Goal: Transaction & Acquisition: Purchase product/service

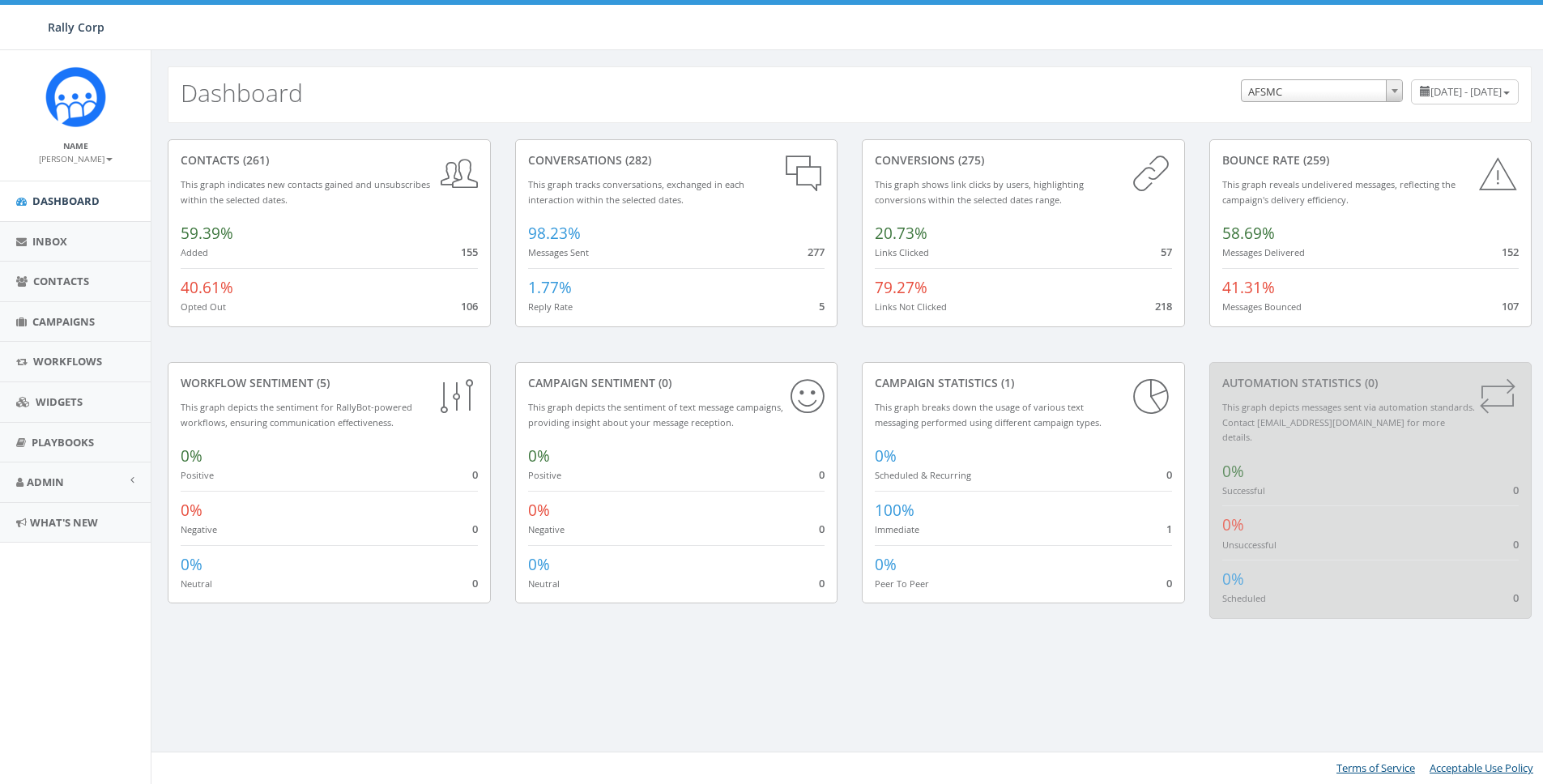
select select "588"
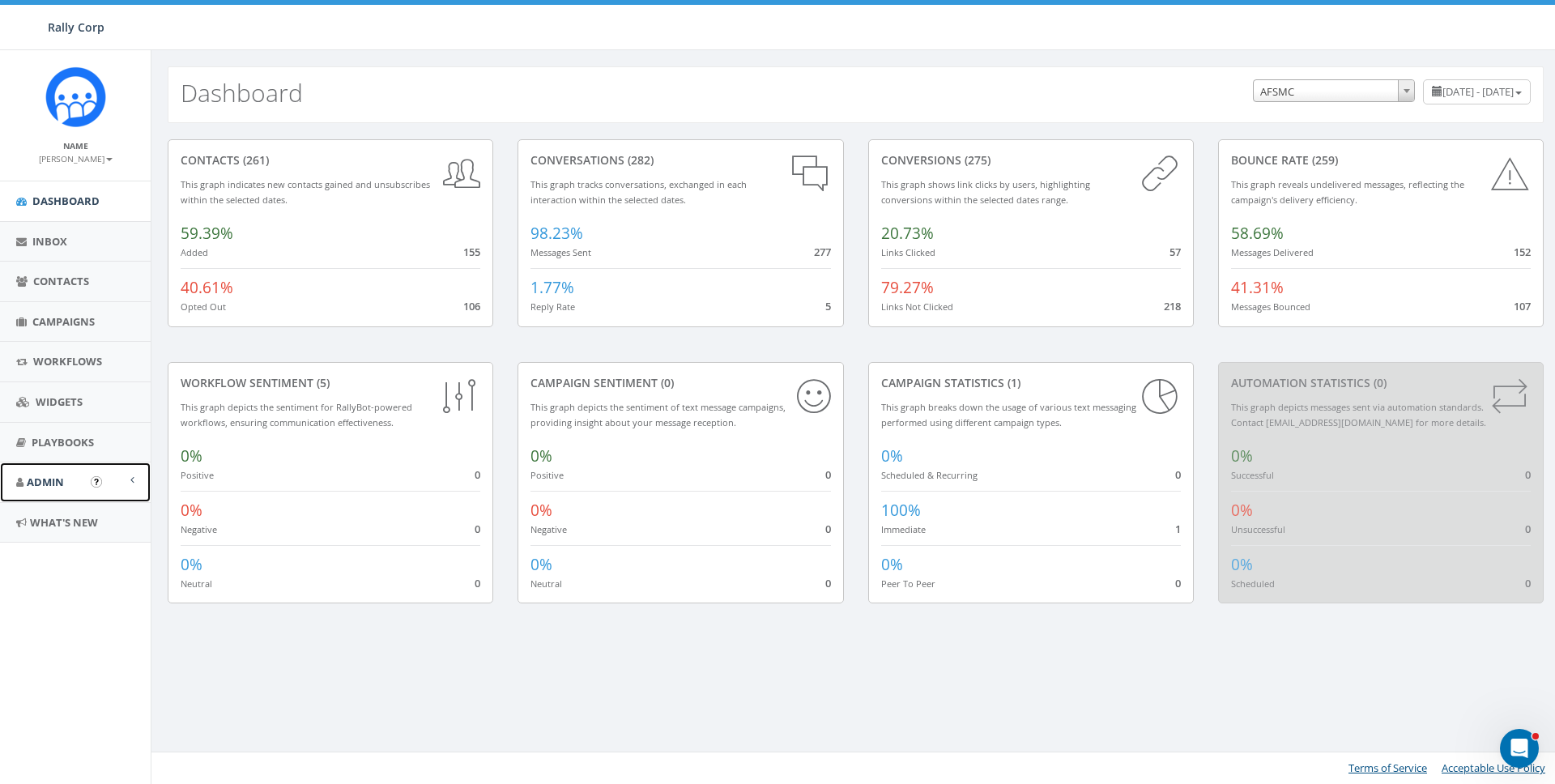
click at [52, 486] on span "Admin" at bounding box center [45, 481] width 37 height 14
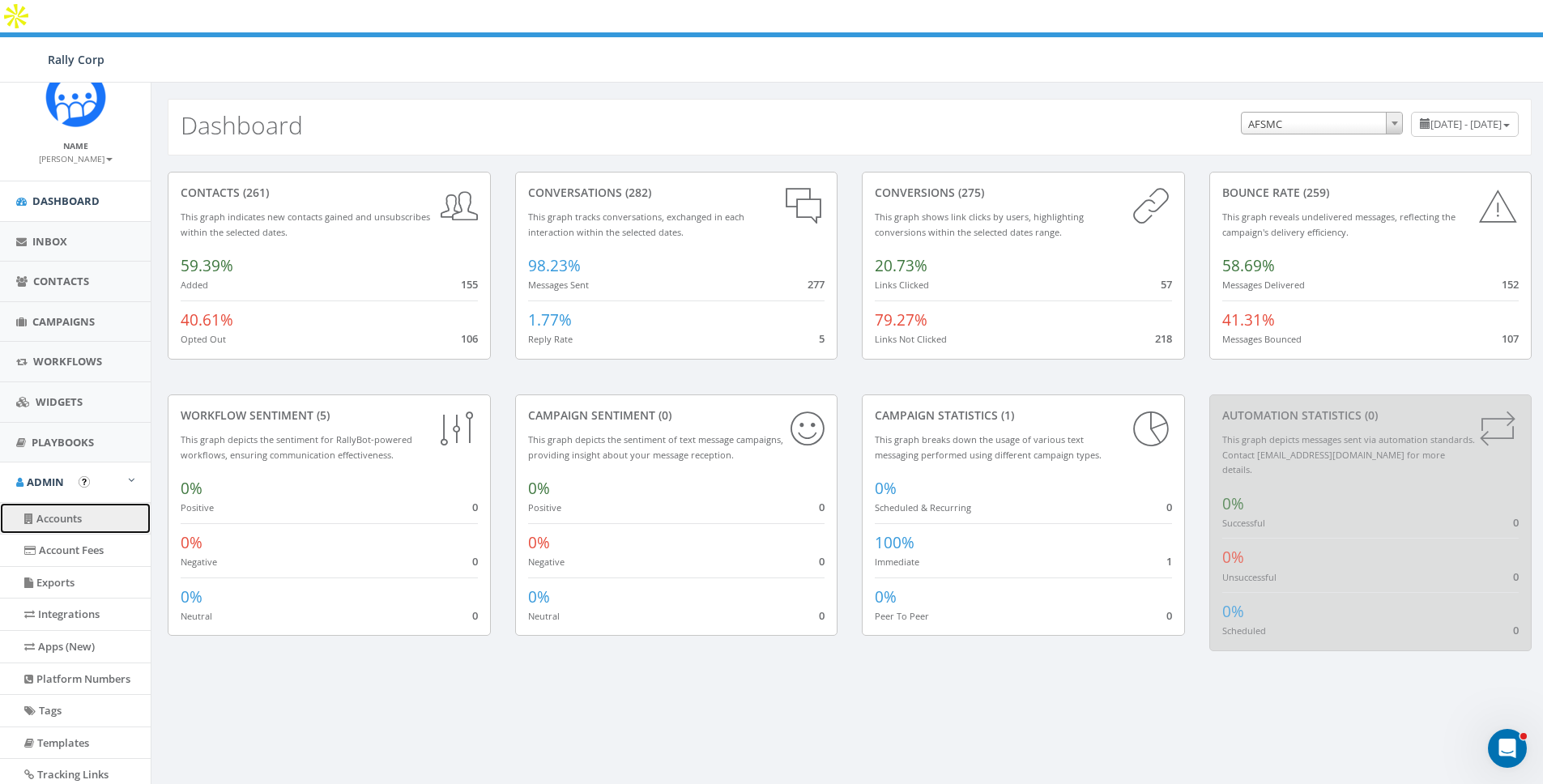
click at [50, 522] on link "Accounts" at bounding box center [75, 518] width 151 height 32
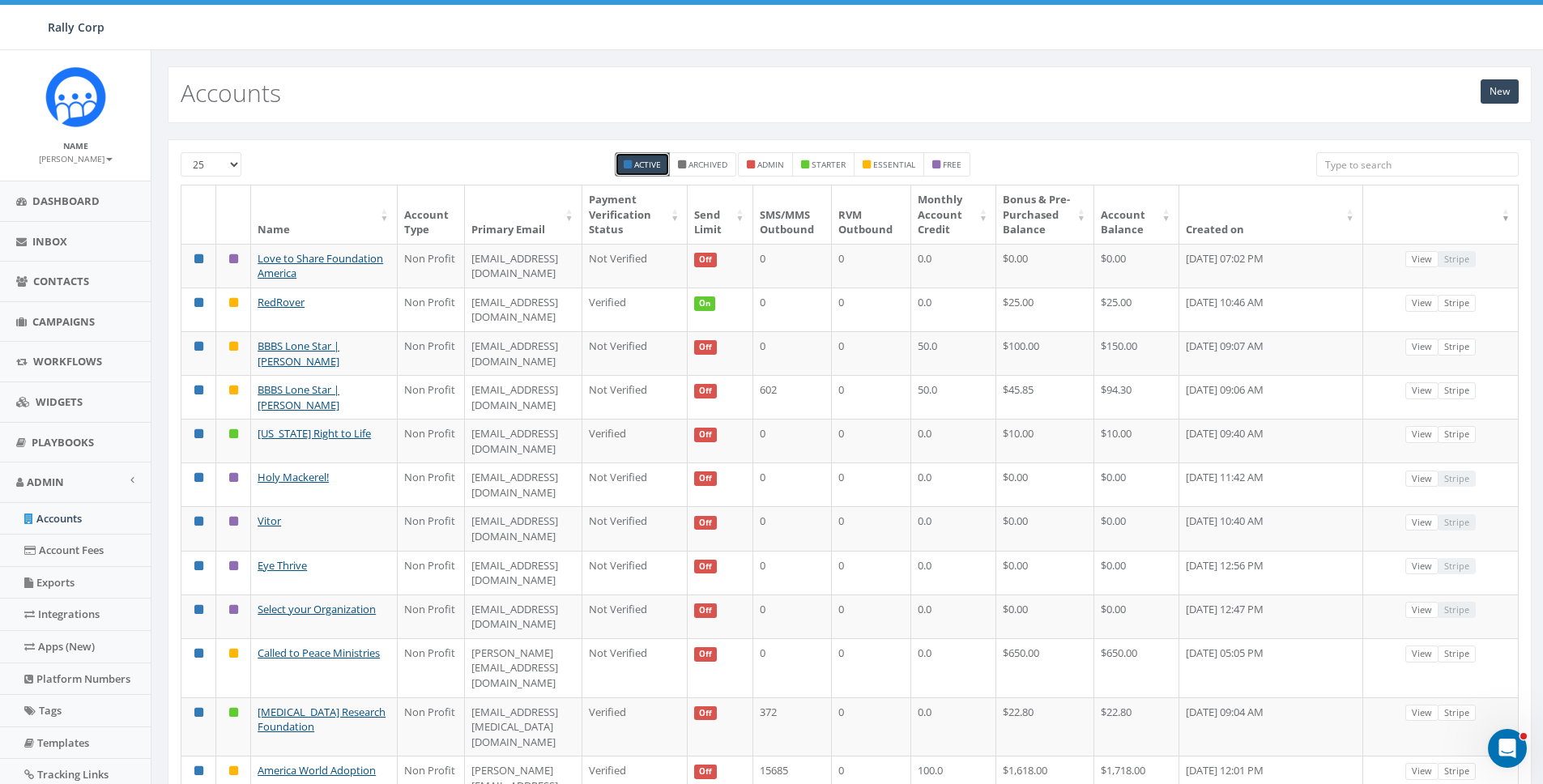
click at [1374, 162] on input "search" at bounding box center [1417, 164] width 202 height 24
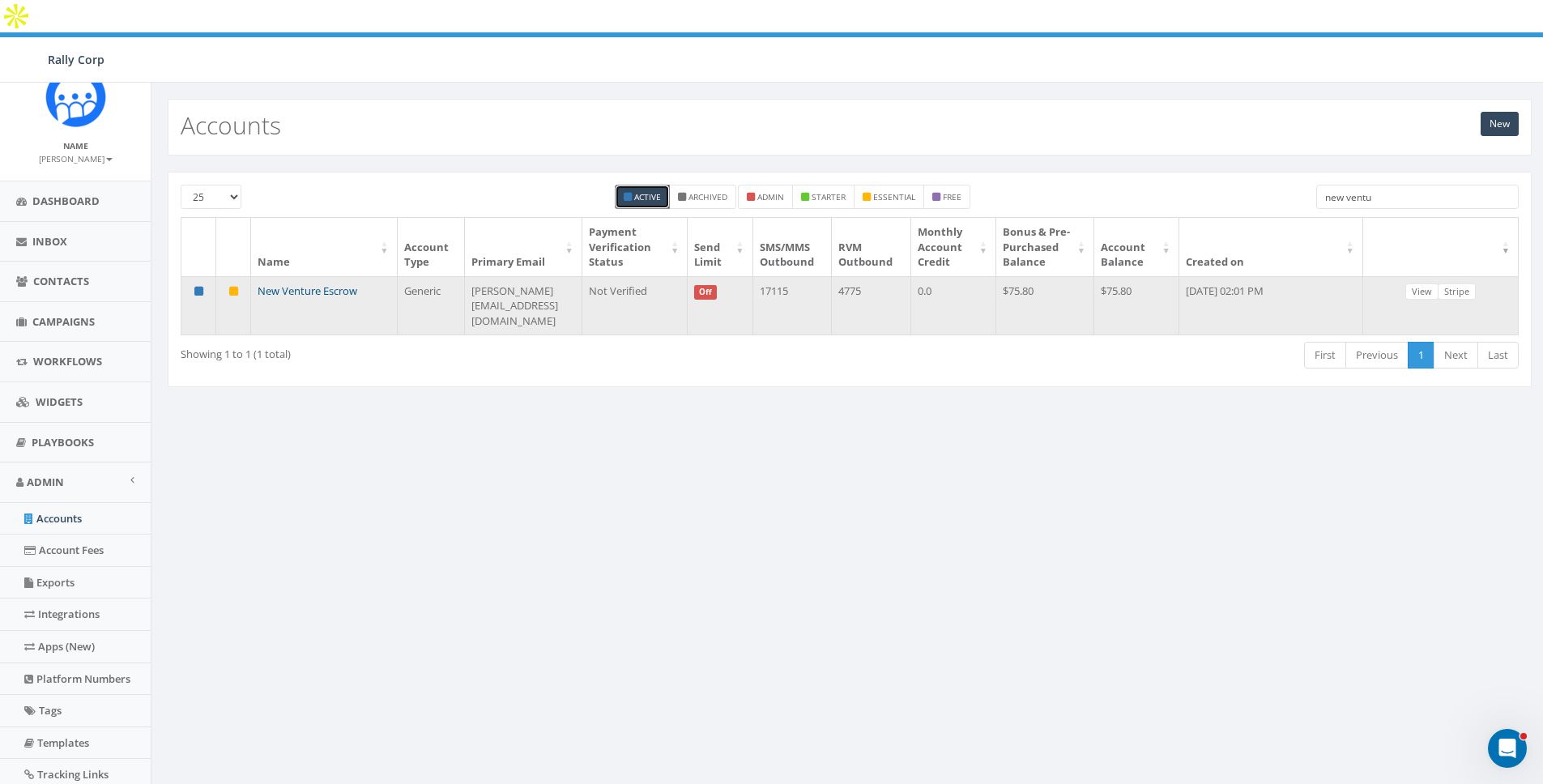
type input "new ventu"
click at [281, 284] on link "New Venture Escrow" at bounding box center [307, 291] width 99 height 14
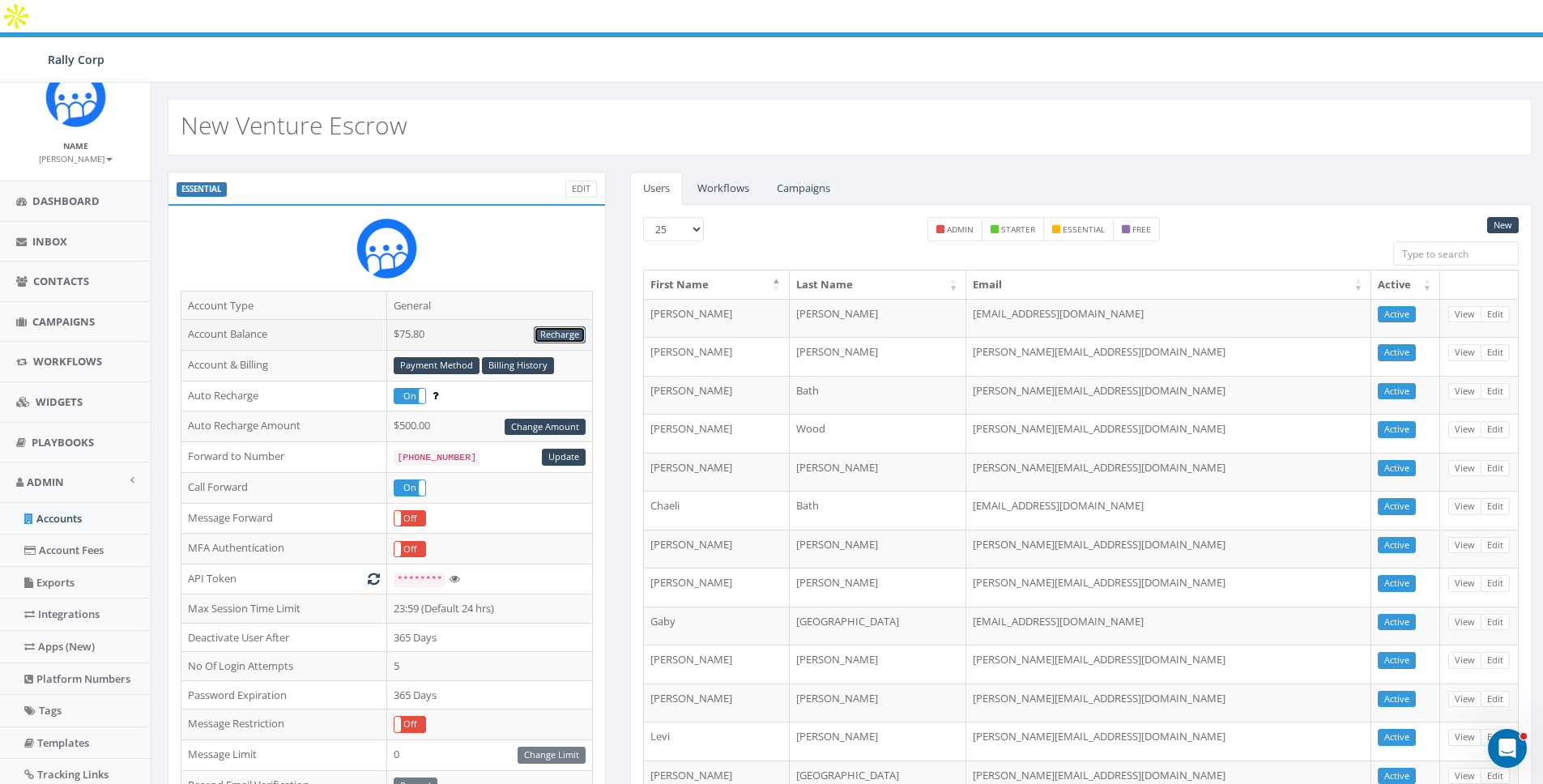
click at [551, 326] on link "Recharge" at bounding box center [559, 334] width 51 height 17
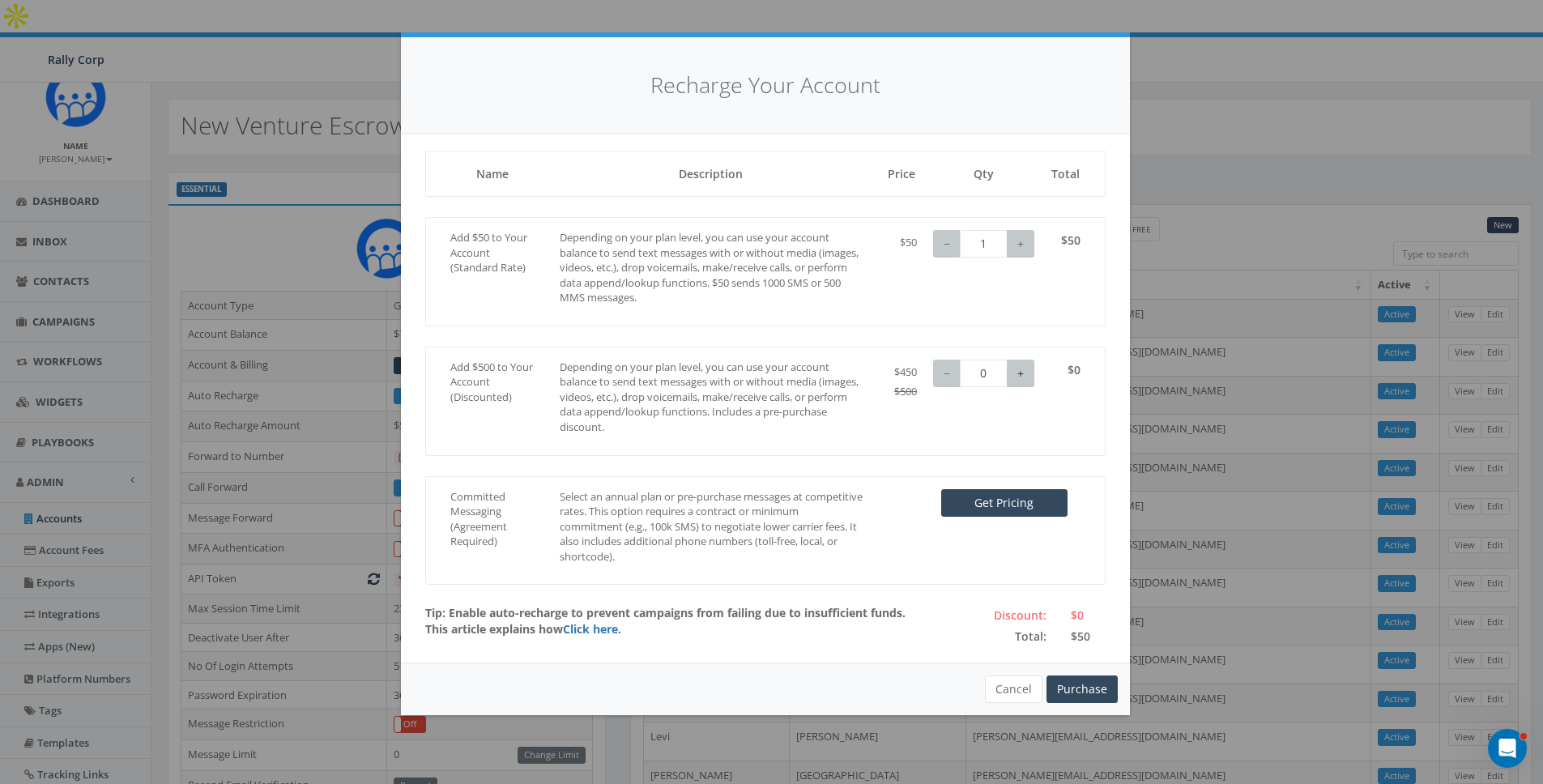
type input "1"
click at [1015, 369] on button "+" at bounding box center [1020, 373] width 27 height 27
type input "0"
click at [948, 244] on button "−" at bounding box center [947, 244] width 27 height 27
click at [1082, 681] on button "Purchase" at bounding box center [1081, 689] width 71 height 27
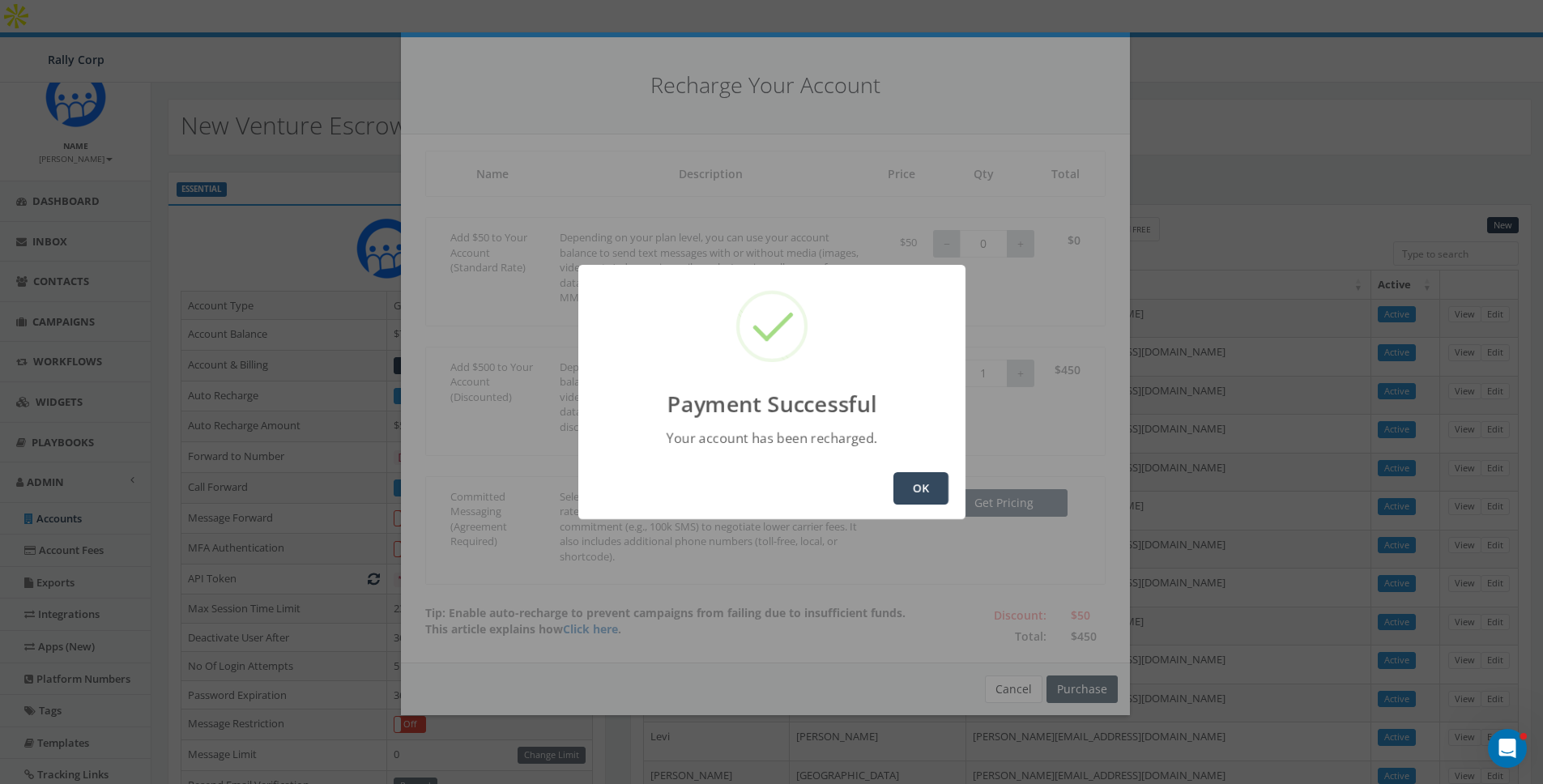
click at [920, 493] on button "OK" at bounding box center [921, 489] width 55 height 33
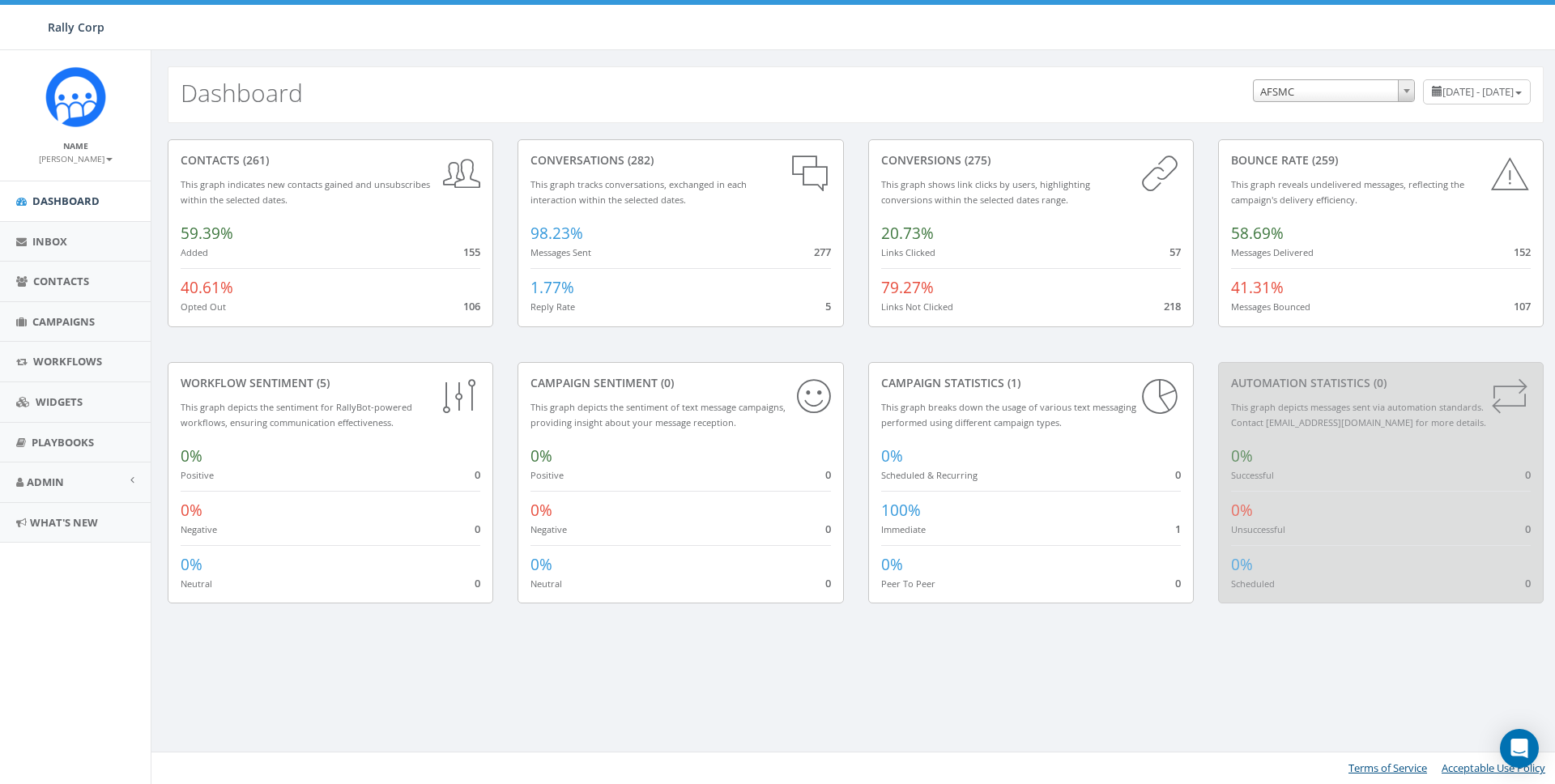
select select "588"
click at [42, 484] on span "Admin" at bounding box center [45, 481] width 37 height 14
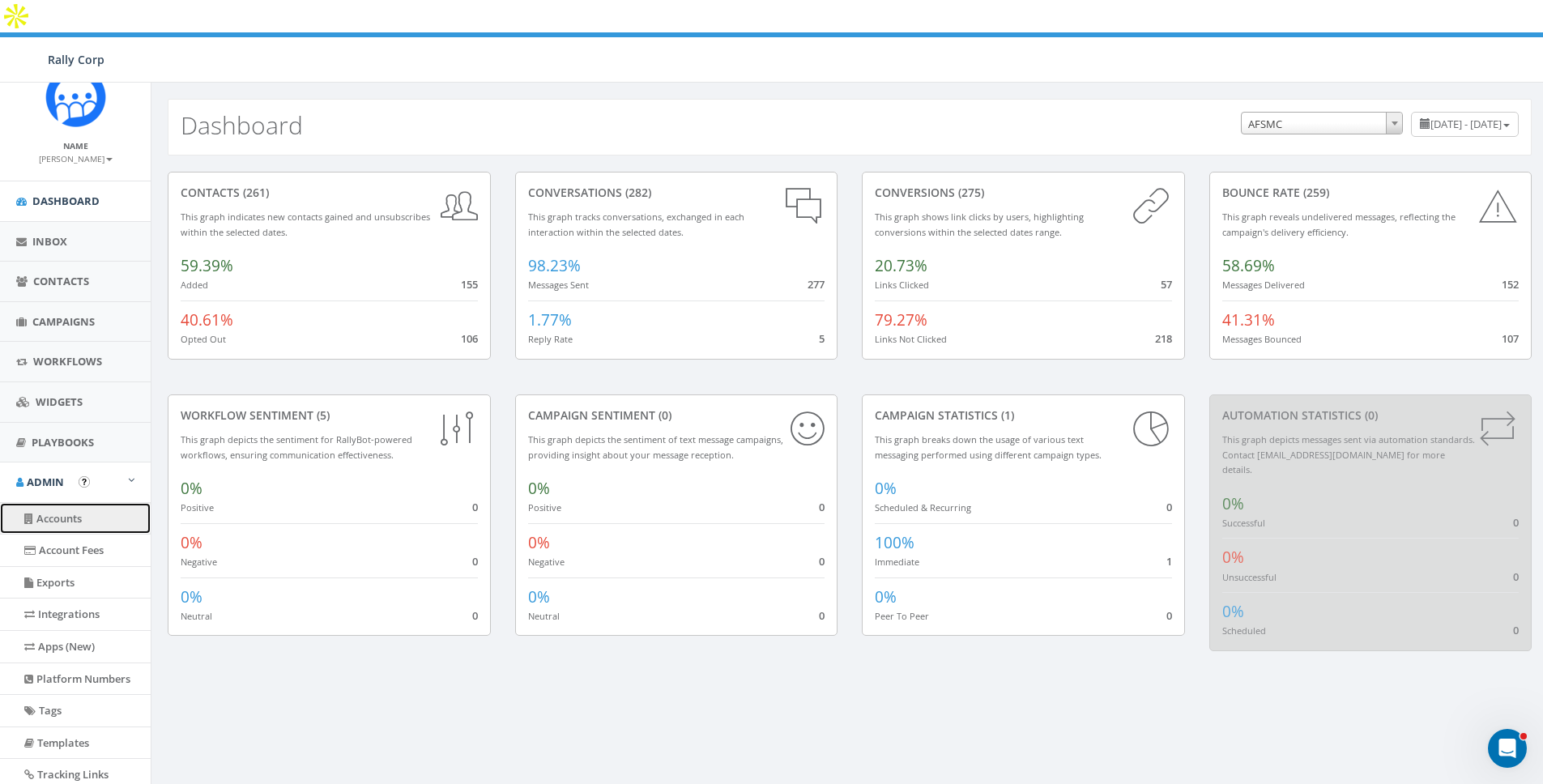
click at [51, 516] on link "Accounts" at bounding box center [75, 518] width 151 height 32
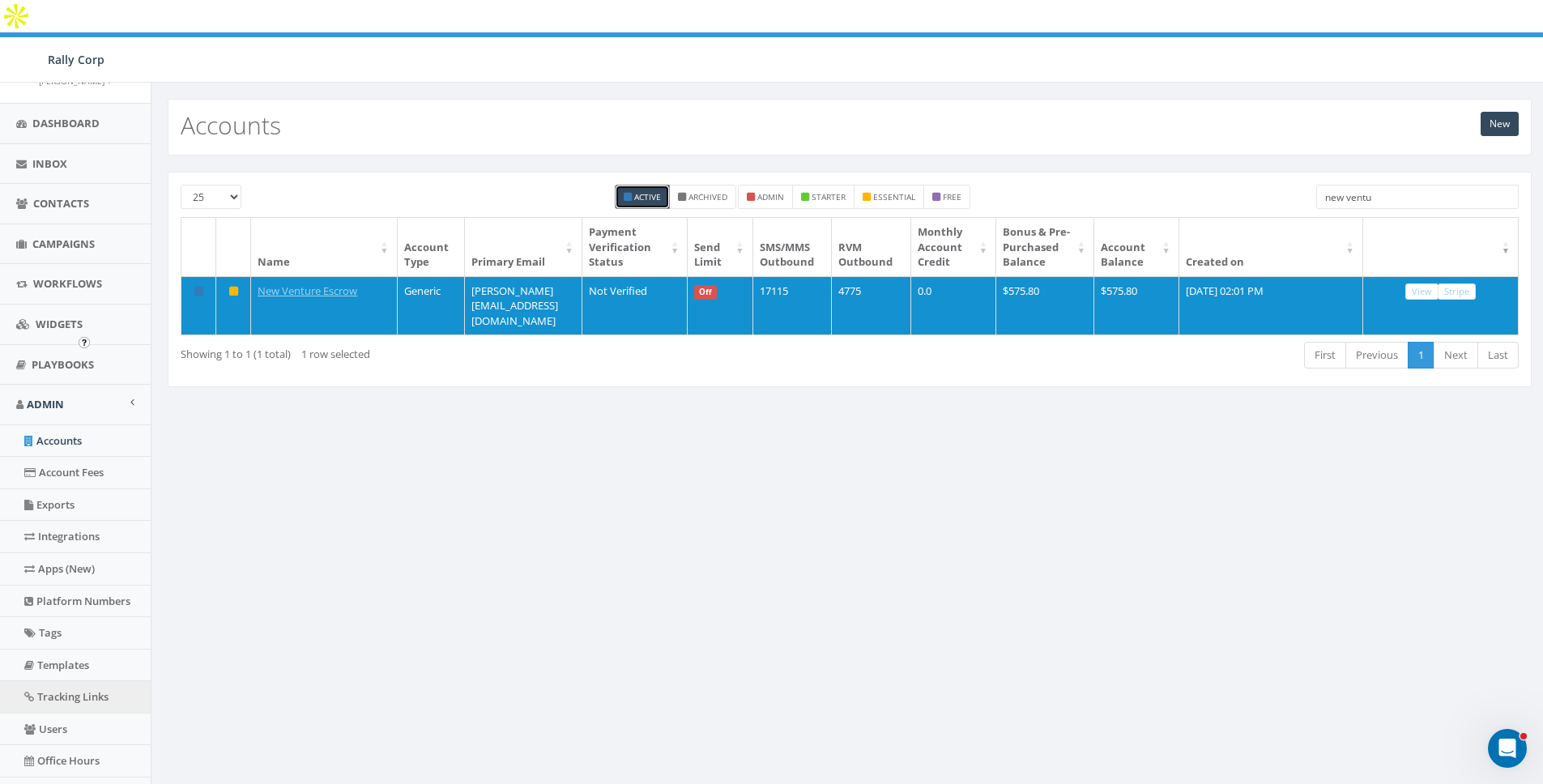
scroll to position [144, 0]
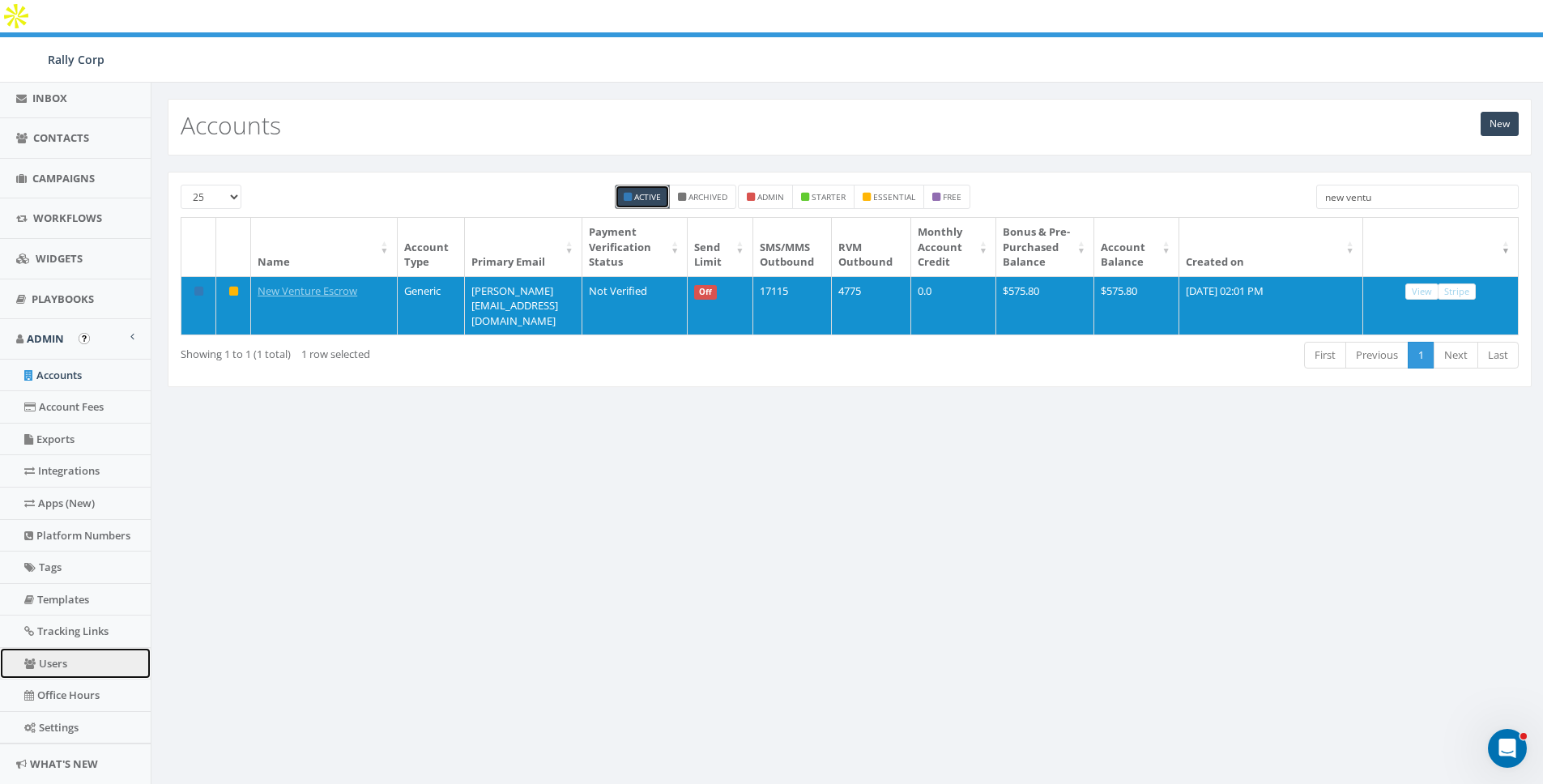
click at [62, 655] on link "Users" at bounding box center [75, 663] width 151 height 32
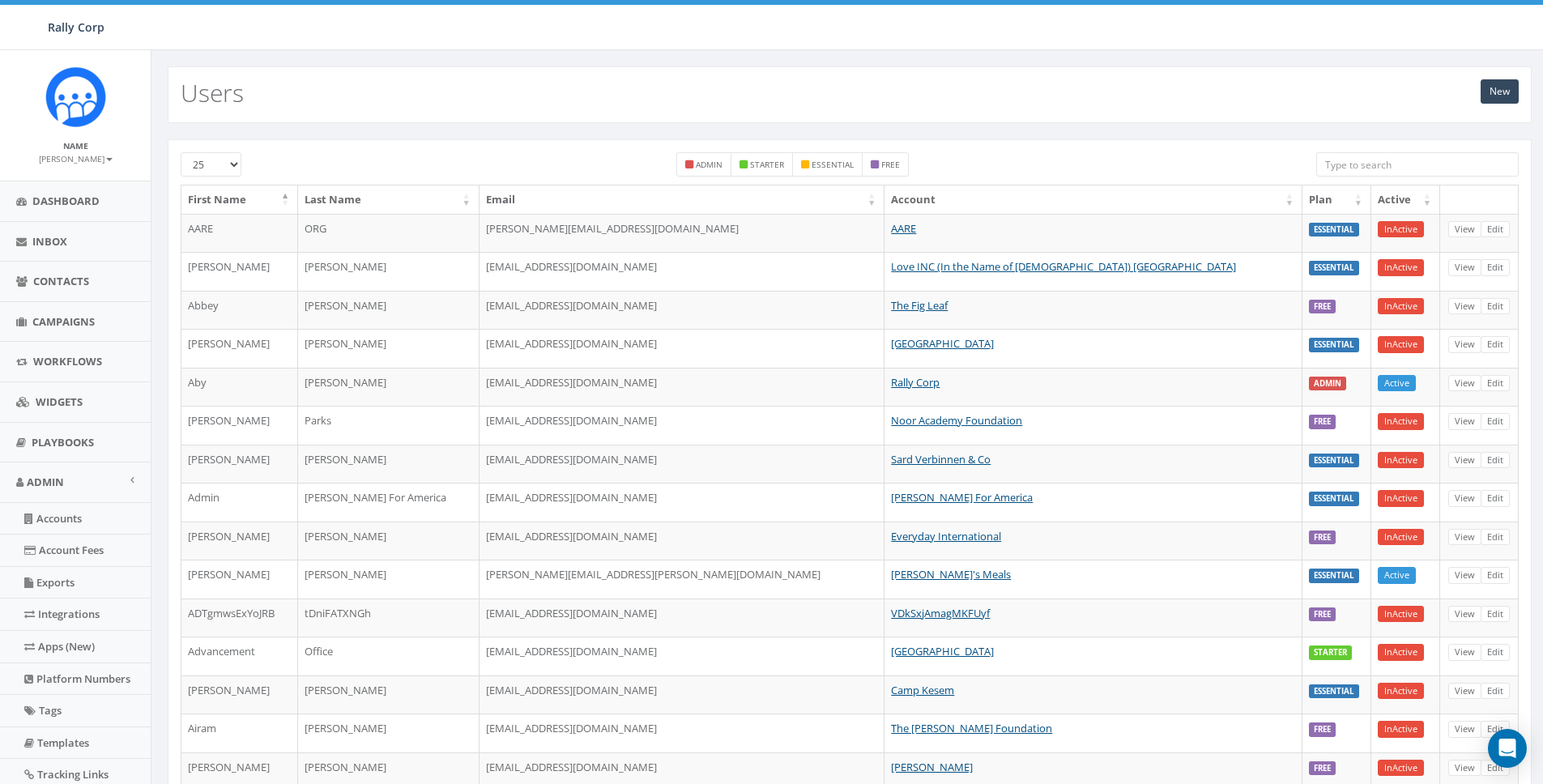
click at [1411, 170] on input "search" at bounding box center [1417, 164] width 202 height 24
paste input "[URL][DOMAIN_NAME]"
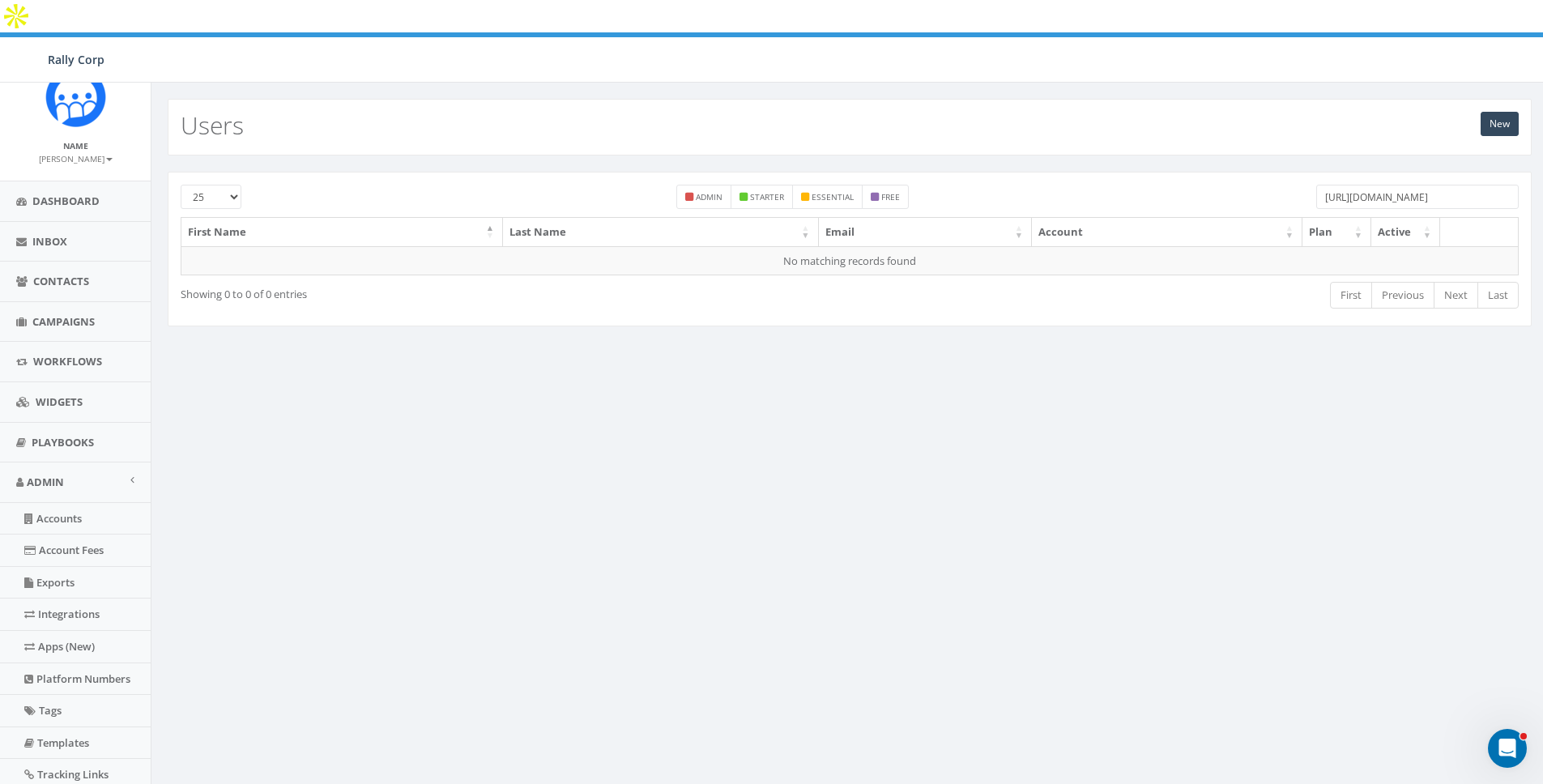
drag, startPoint x: 1386, startPoint y: 162, endPoint x: 1282, endPoint y: 174, distance: 104.7
click at [1285, 184] on div "25 50 100 admin starter essential free [URL][DOMAIN_NAME]" at bounding box center [849, 201] width 1362 height 33
click at [1288, 184] on div "admin starter essential free" at bounding box center [792, 201] width 1022 height 33
click at [1352, 184] on input "[DOMAIN_NAME]" at bounding box center [1417, 196] width 202 height 24
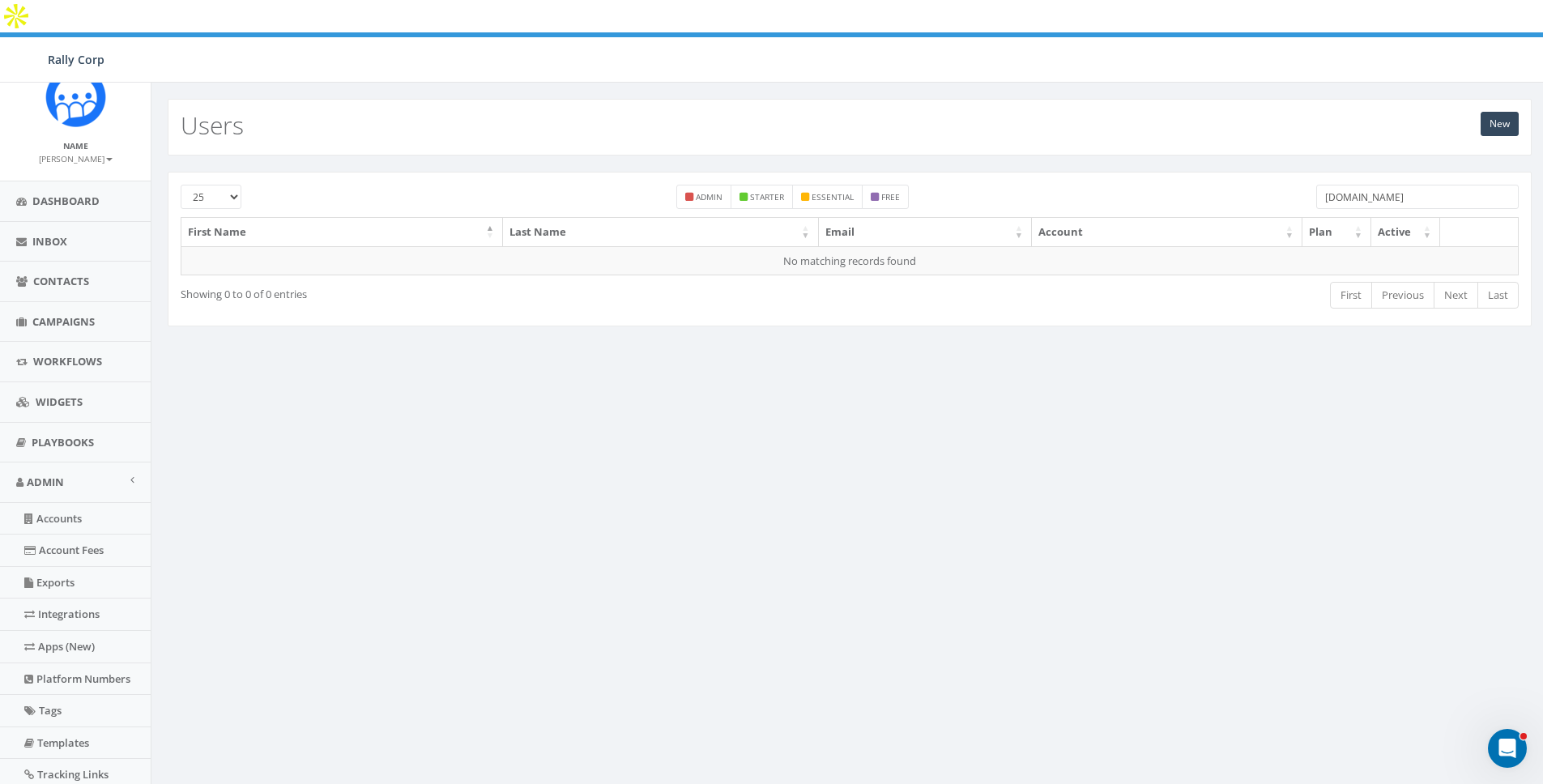
click at [1352, 184] on input "[DOMAIN_NAME]" at bounding box center [1417, 196] width 202 height 24
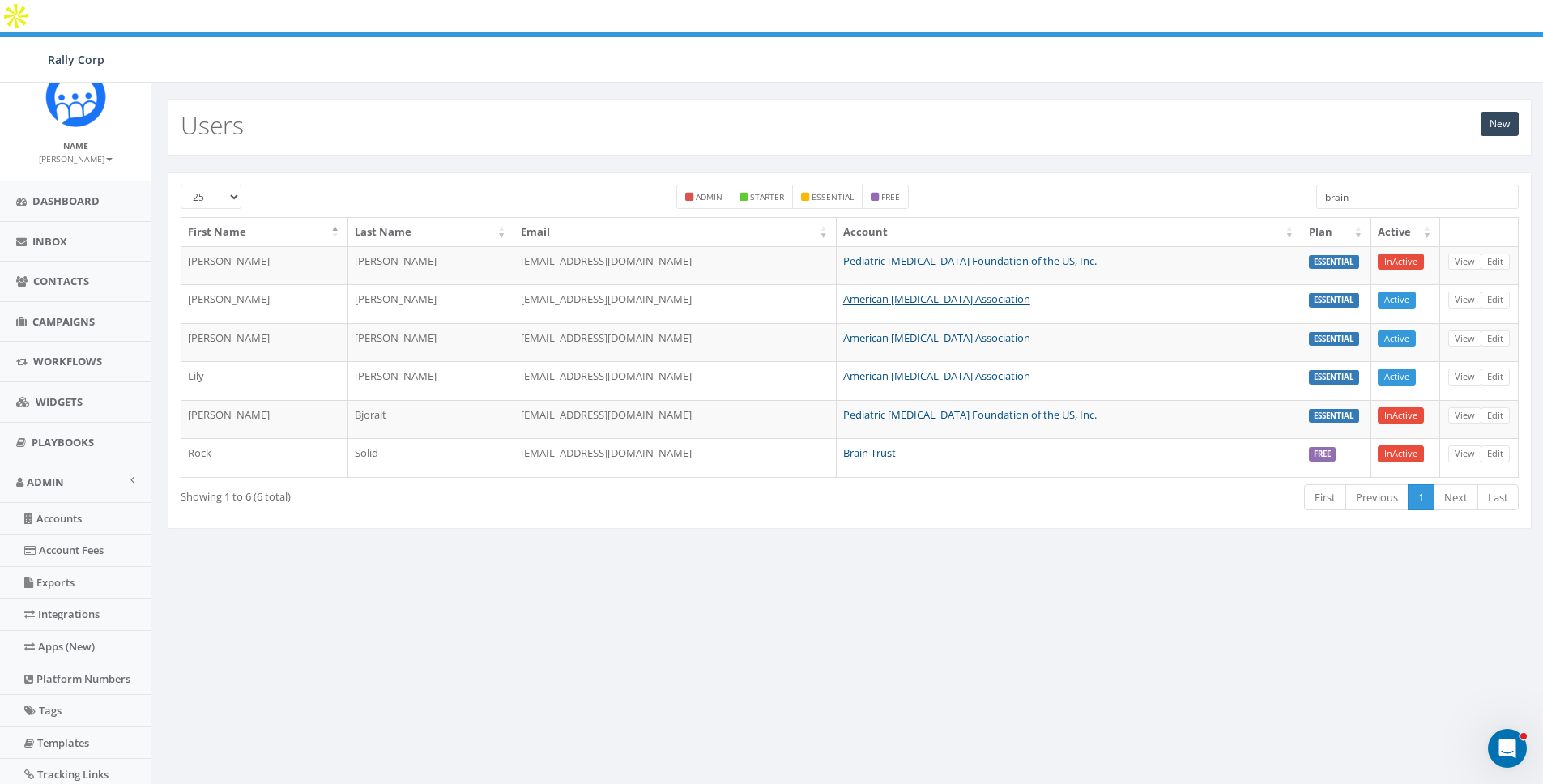
type input "brain"
